Goal: Check status: Check status

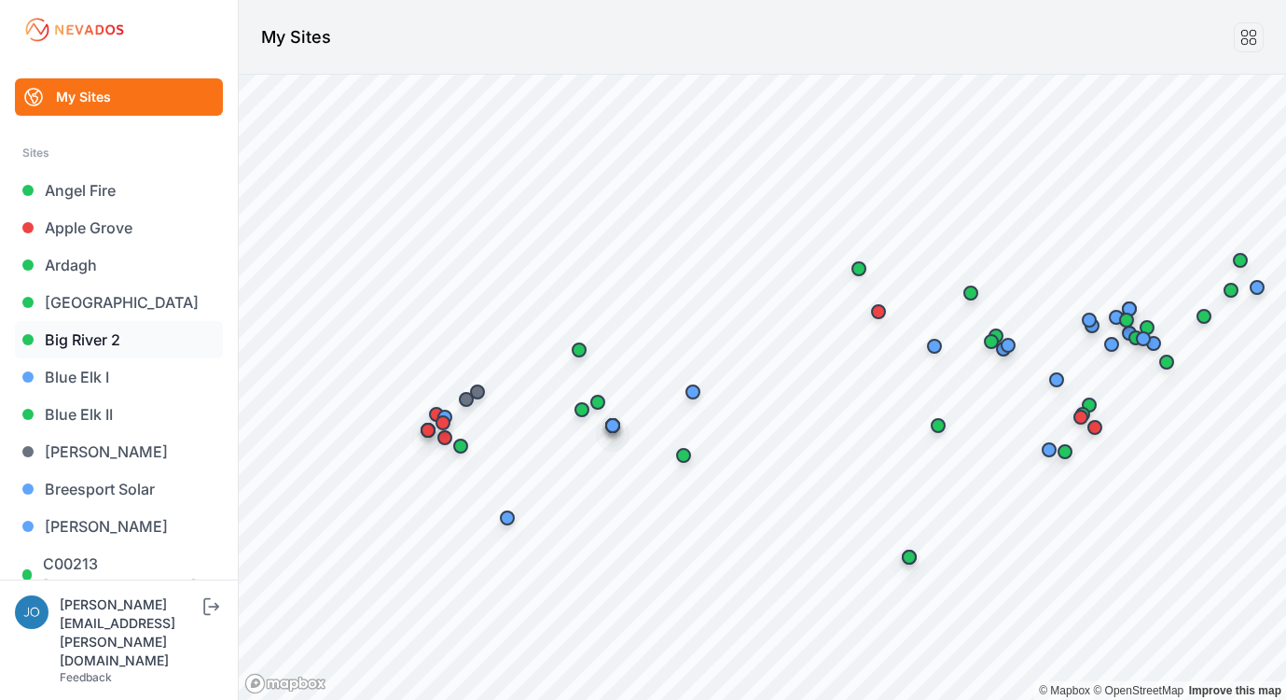
click at [71, 334] on link "Big River 2" at bounding box center [119, 339] width 208 height 37
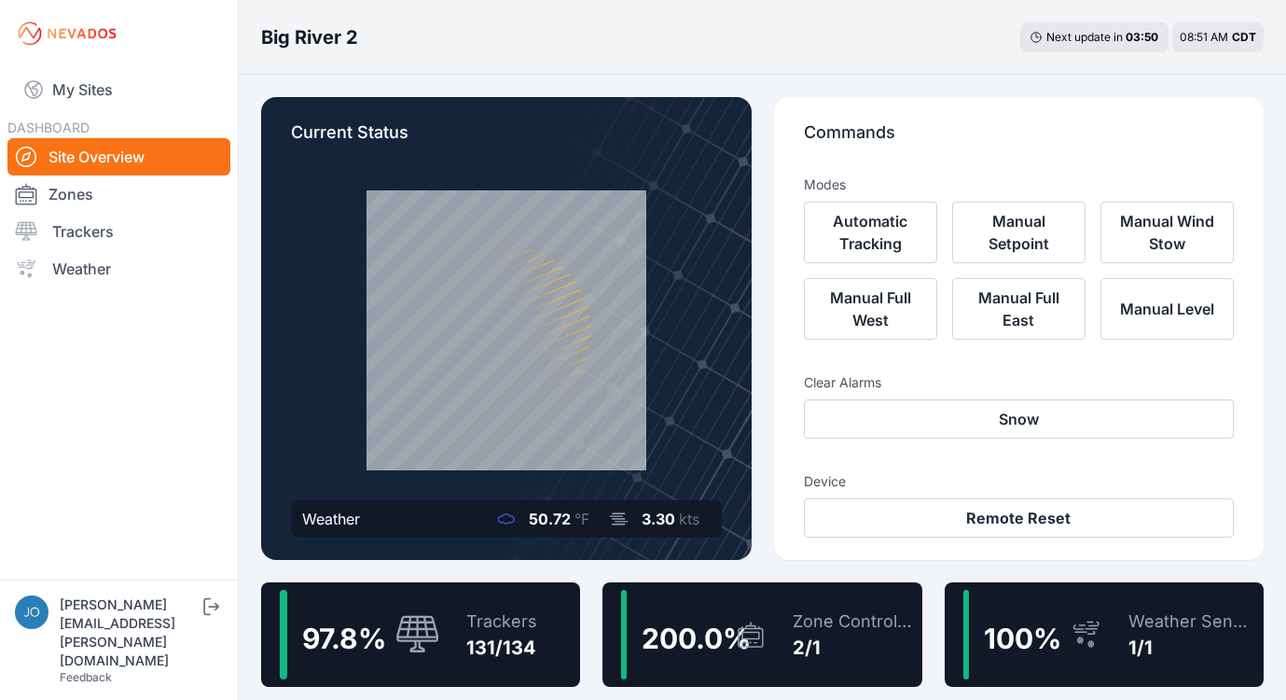
scroll to position [13, 0]
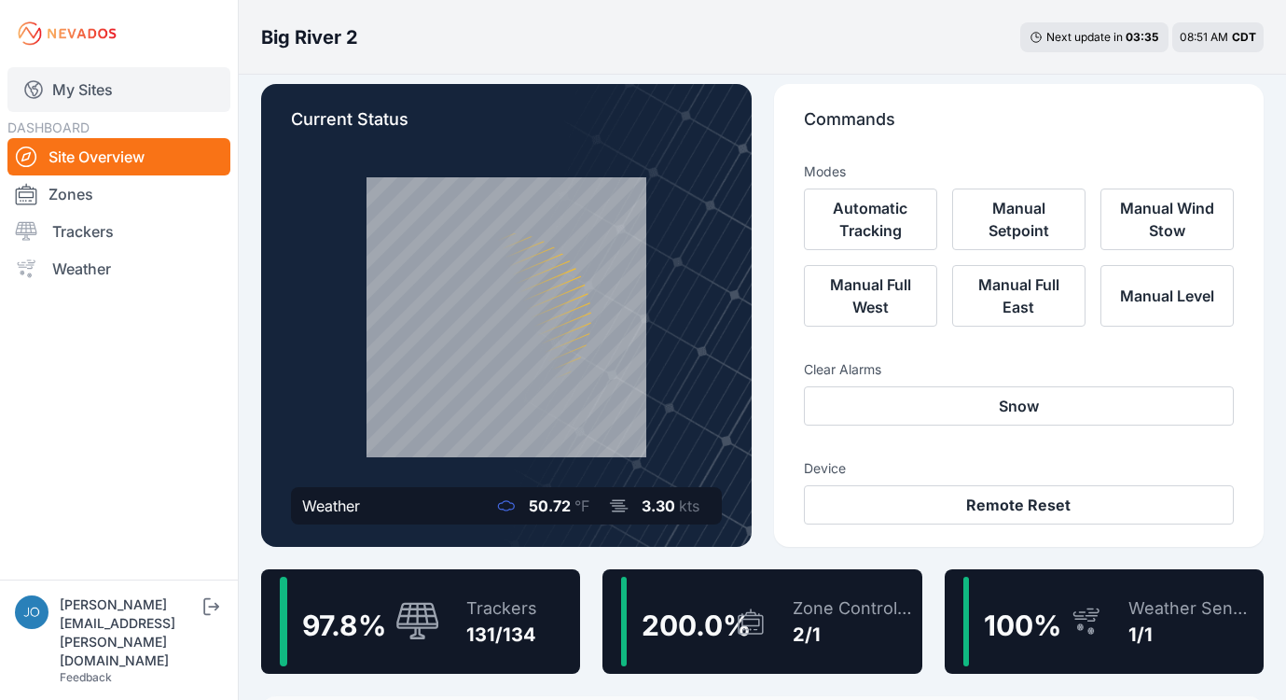
click at [86, 98] on link "My Sites" at bounding box center [118, 89] width 223 height 45
click at [93, 92] on link "My Sites" at bounding box center [118, 89] width 223 height 45
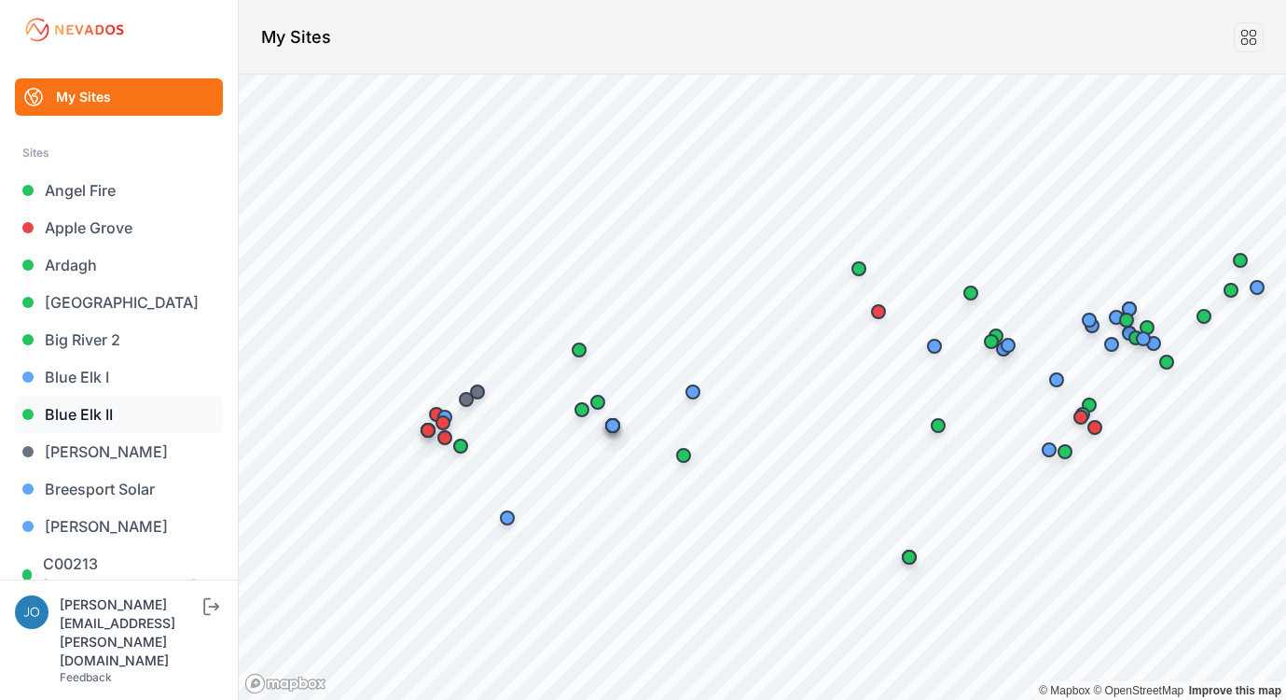
click at [72, 409] on link "Blue Elk II" at bounding box center [119, 413] width 208 height 37
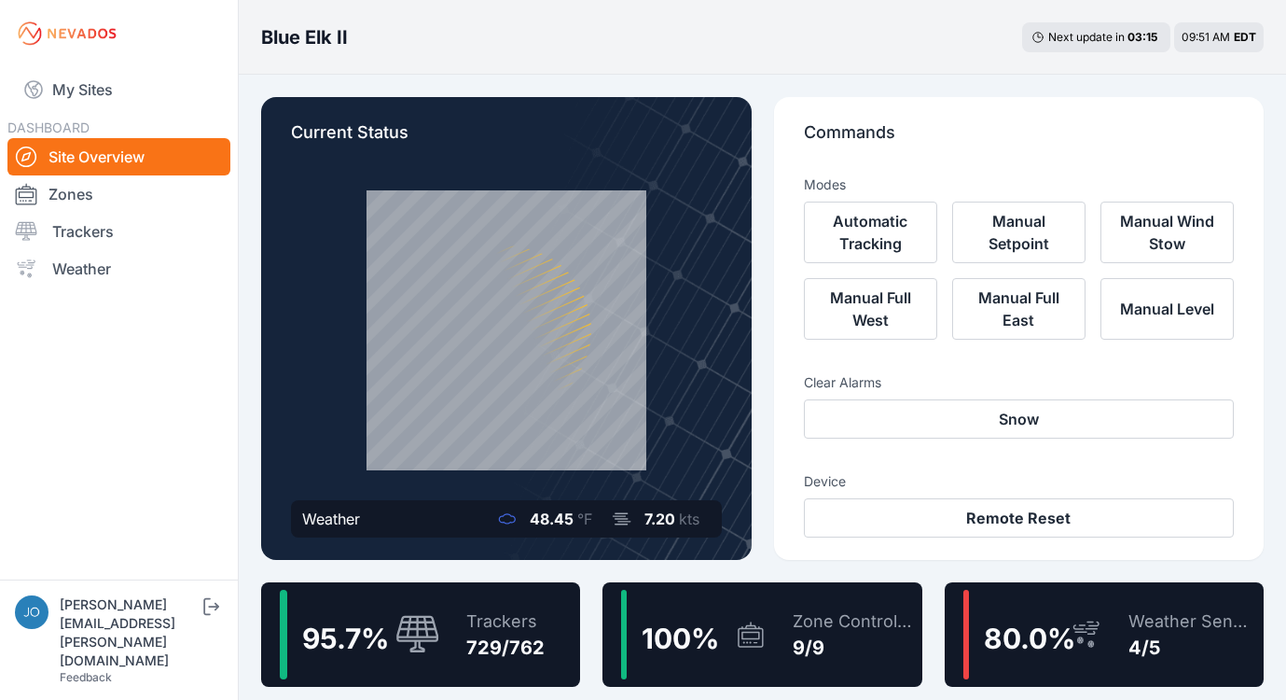
click at [512, 631] on div "Trackers" at bounding box center [505, 621] width 78 height 26
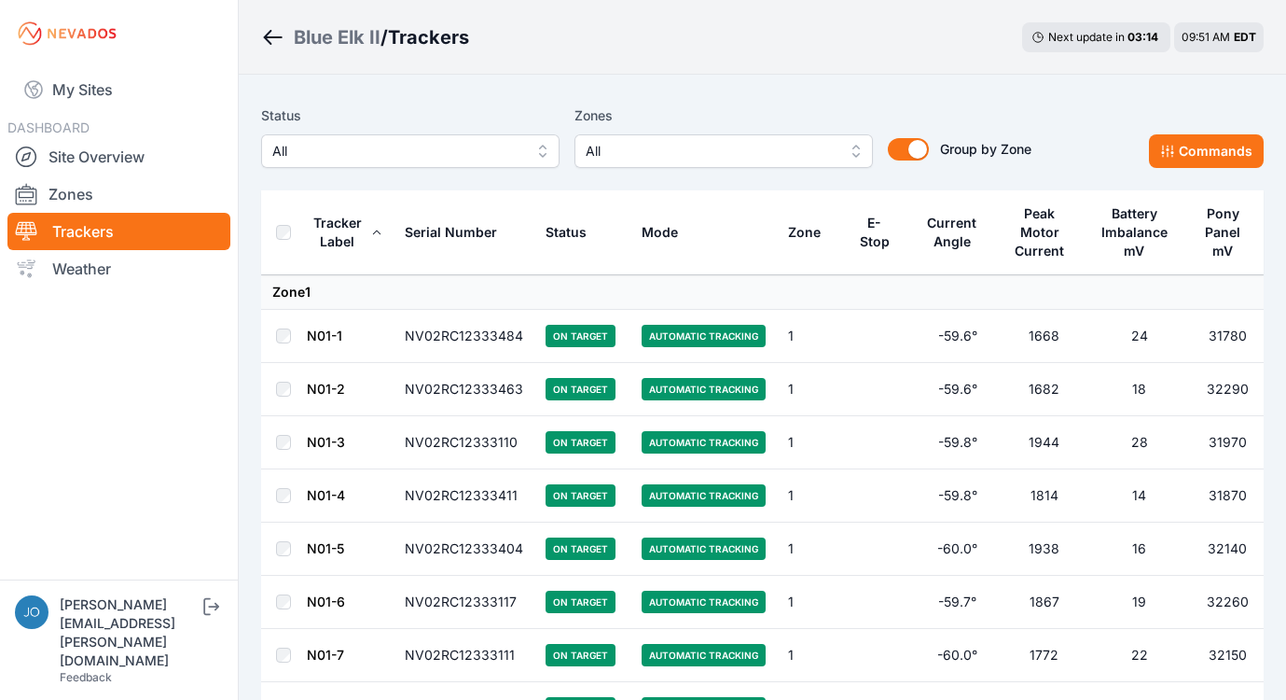
click at [378, 160] on span "All" at bounding box center [397, 151] width 250 height 22
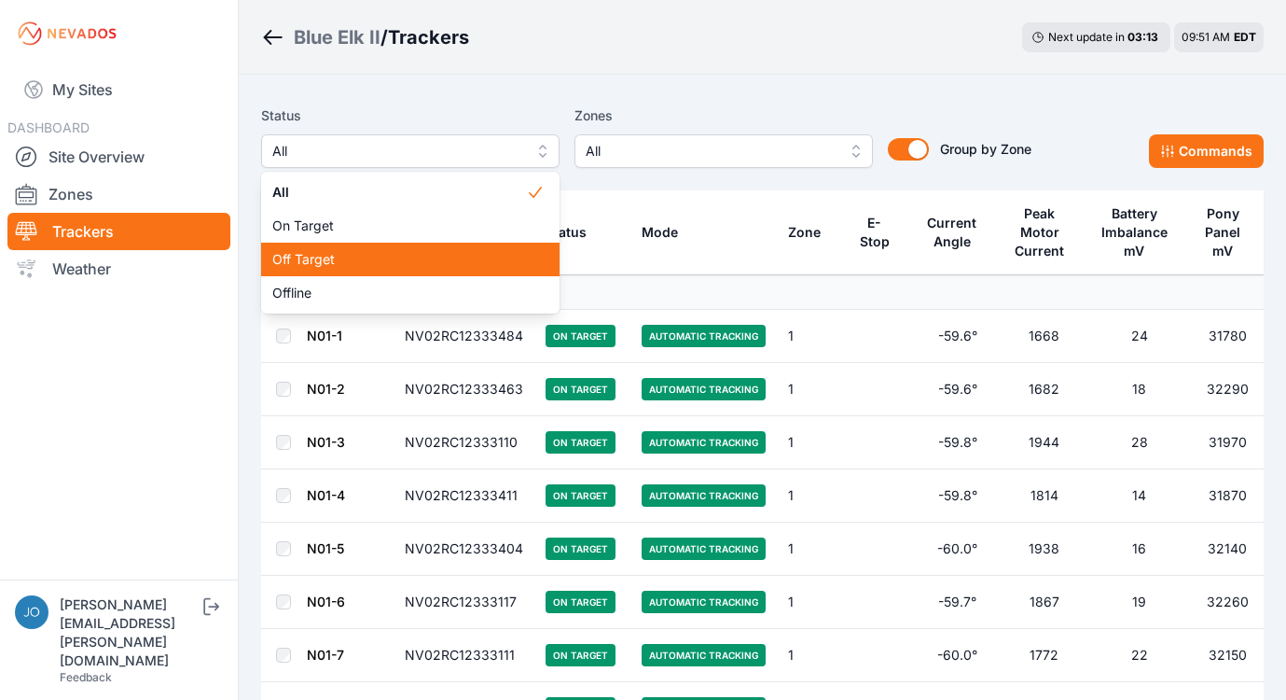
click at [368, 260] on span "Off Target" at bounding box center [399, 259] width 254 height 19
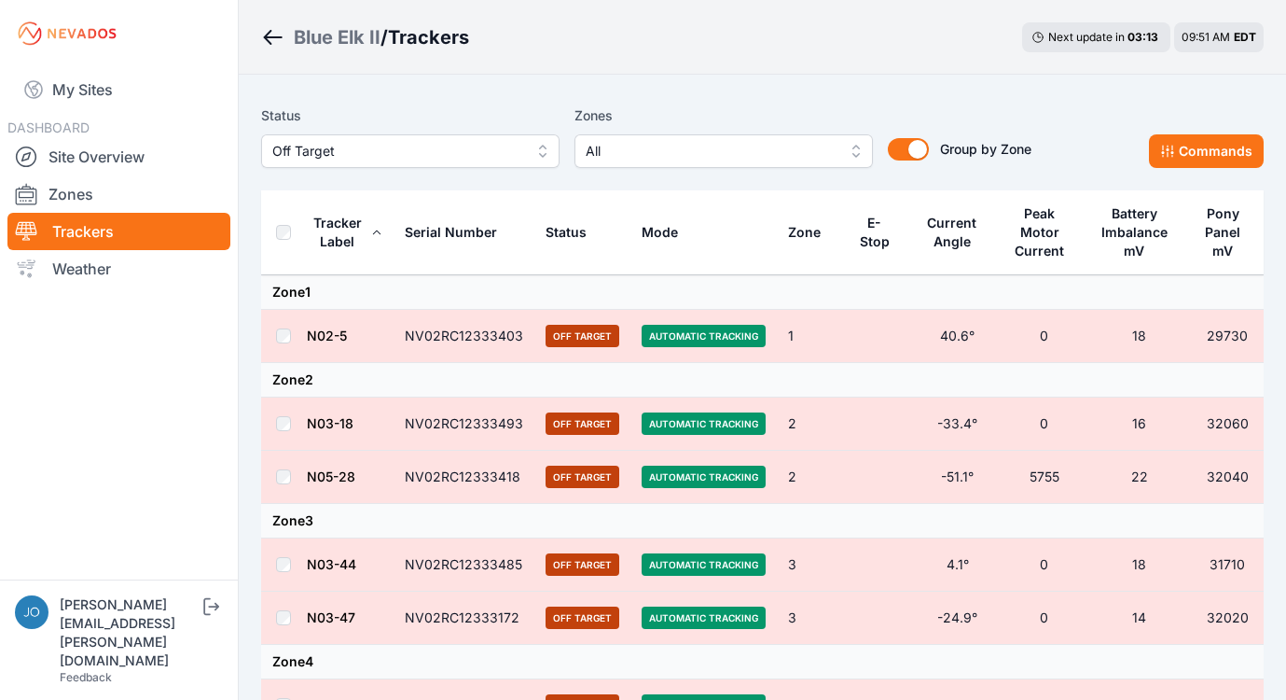
click at [279, 219] on th at bounding box center [283, 232] width 45 height 85
click at [291, 228] on th at bounding box center [283, 232] width 45 height 85
click at [1161, 144] on button "Commands" at bounding box center [1206, 151] width 115 height 34
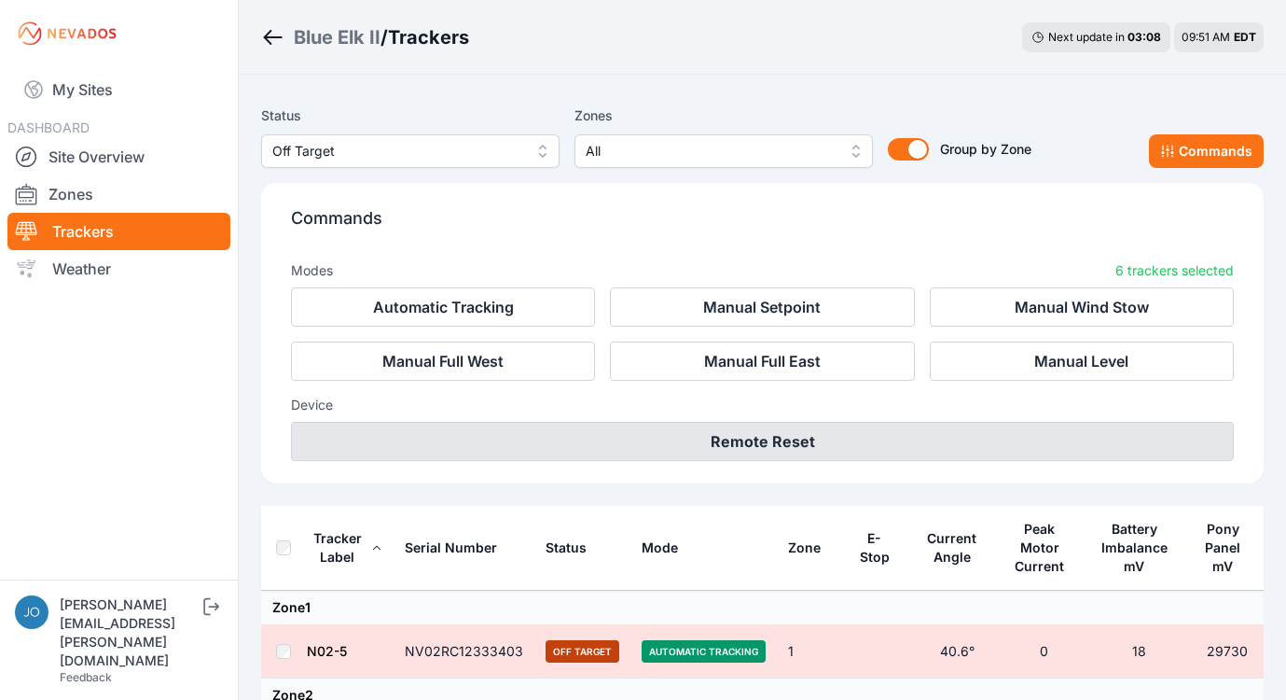
click at [812, 437] on button "Remote Reset" at bounding box center [762, 441] width 943 height 39
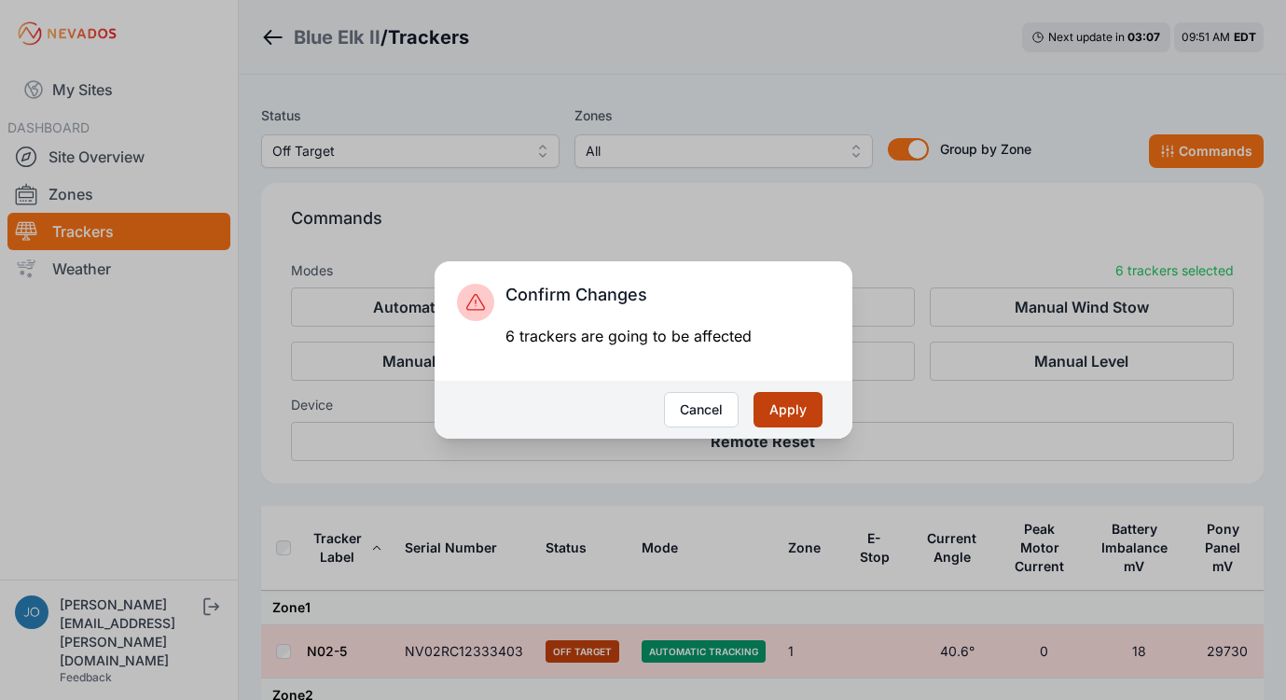
click at [789, 409] on button "Apply" at bounding box center [788, 409] width 69 height 35
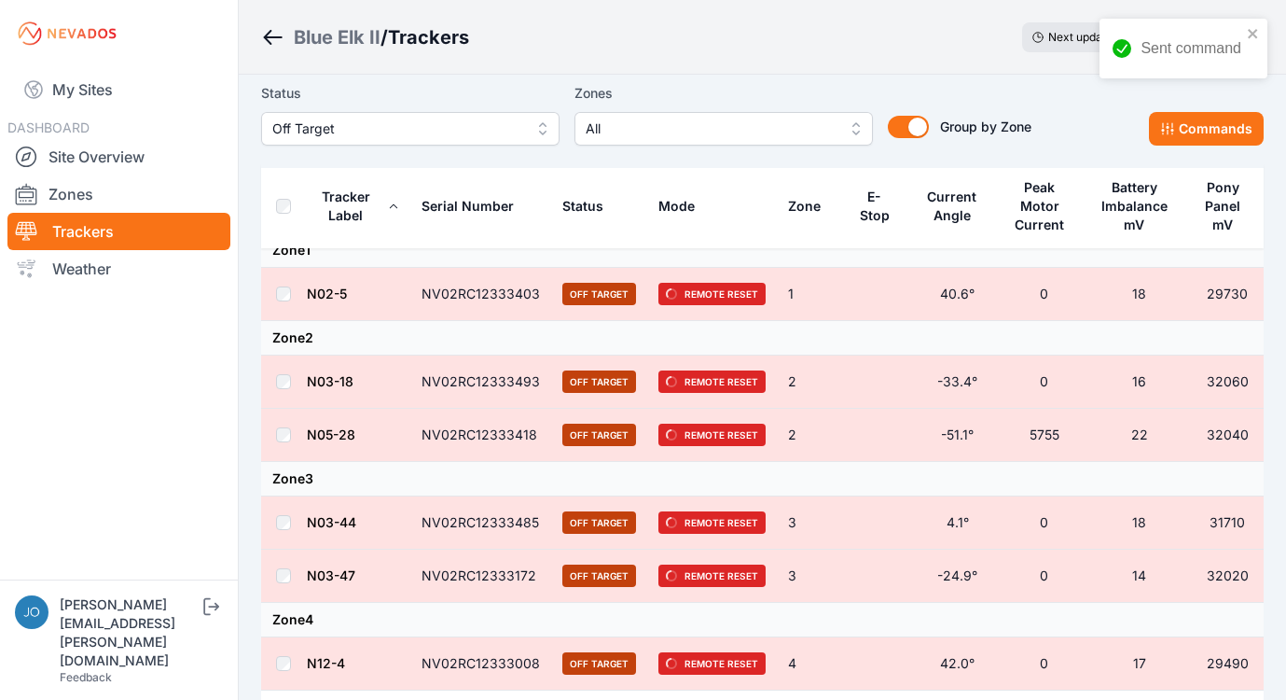
scroll to position [38, 0]
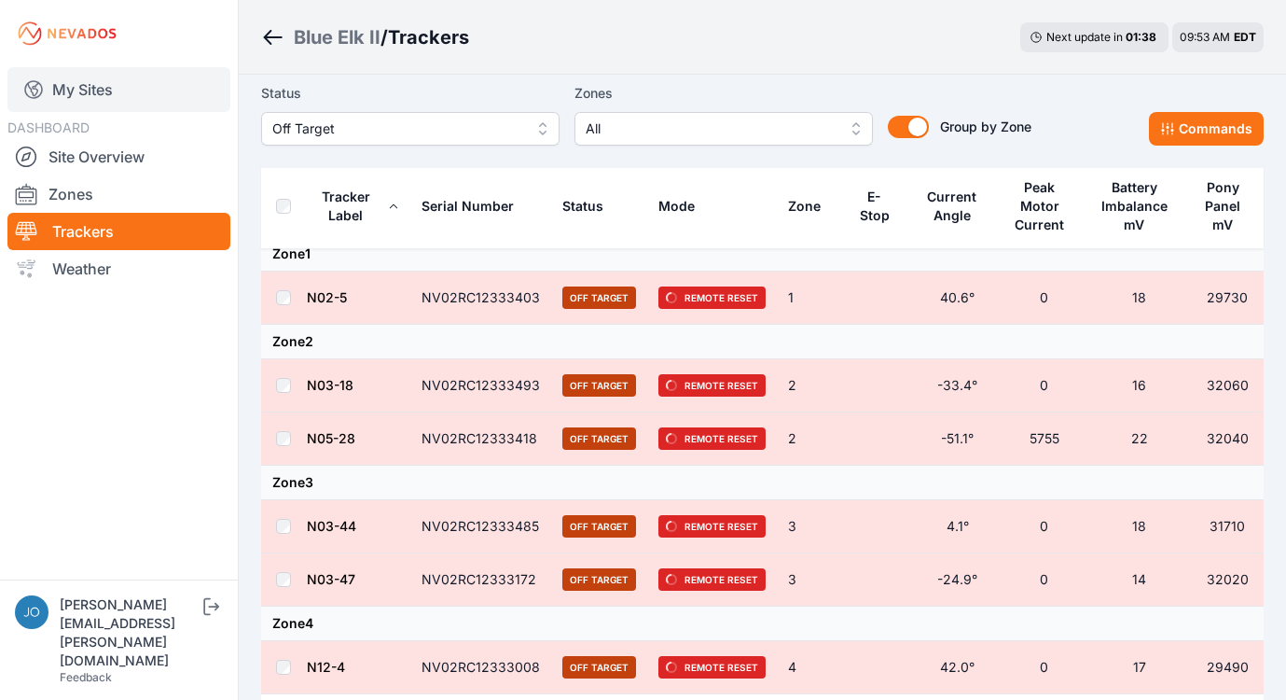
click at [68, 79] on link "My Sites" at bounding box center [118, 89] width 223 height 45
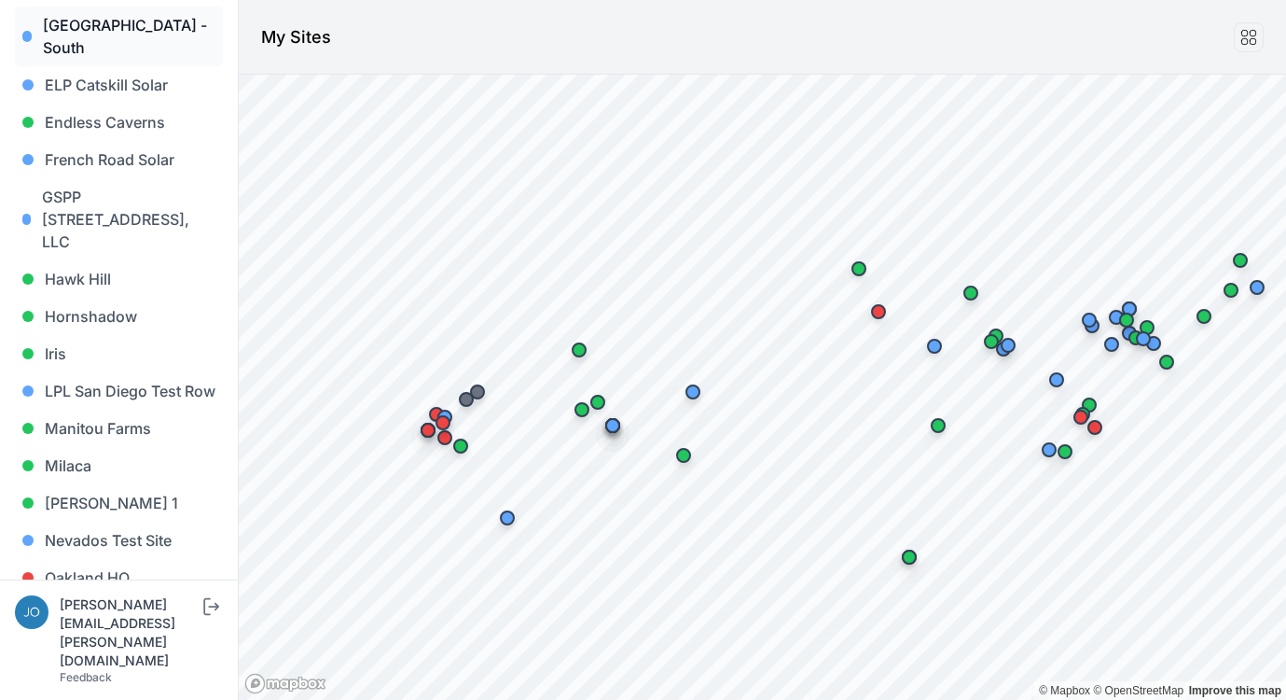
scroll to position [874, 0]
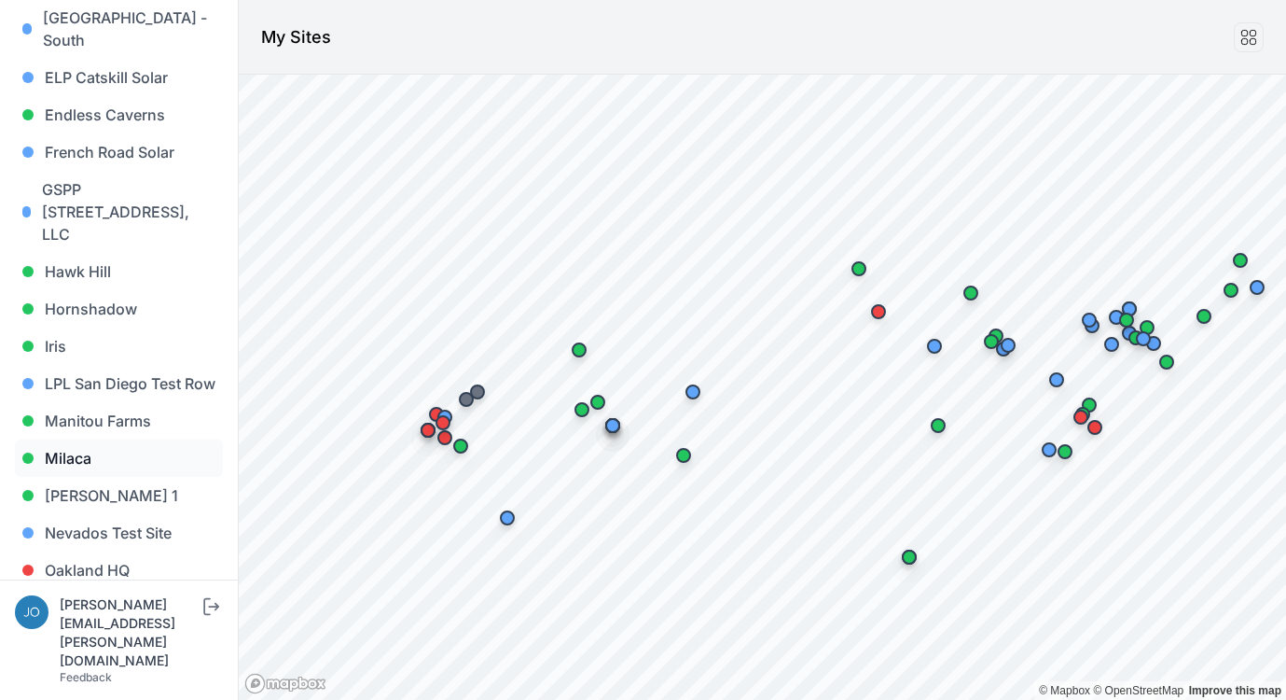
click at [90, 439] on link "Milaca" at bounding box center [119, 457] width 208 height 37
